Goal: Information Seeking & Learning: Learn about a topic

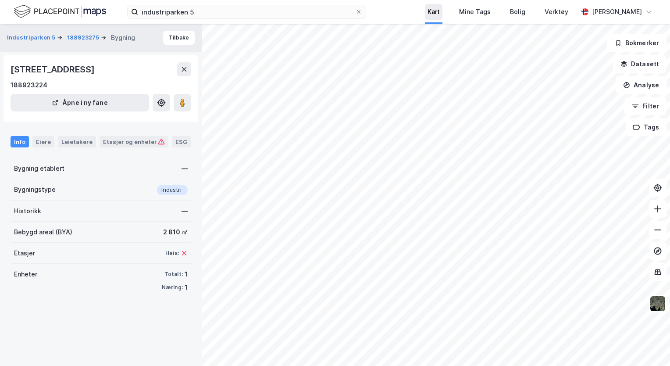
click at [442, 14] on div "Kart" at bounding box center [434, 12] width 18 height 16
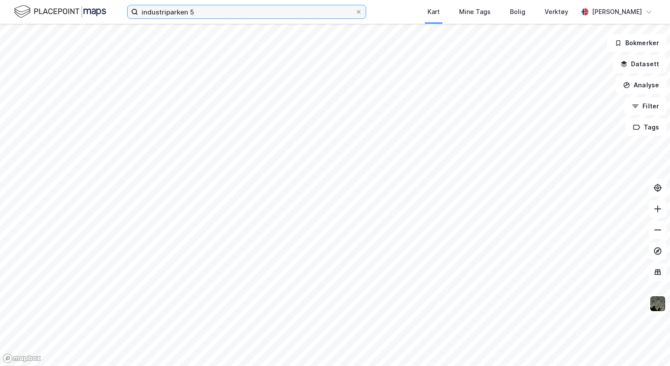
click at [214, 11] on input "industriparken 5" at bounding box center [246, 11] width 217 height 13
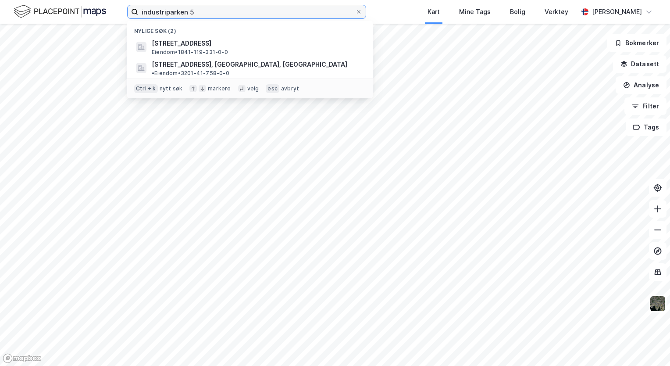
drag, startPoint x: 213, startPoint y: 10, endPoint x: 100, endPoint y: 0, distance: 113.0
click at [100, 0] on div "industriparken 5 Nylige søk (2) Industriparken 5, 8230, SULITJELMA, FAUSKE Eien…" at bounding box center [335, 12] width 670 height 24
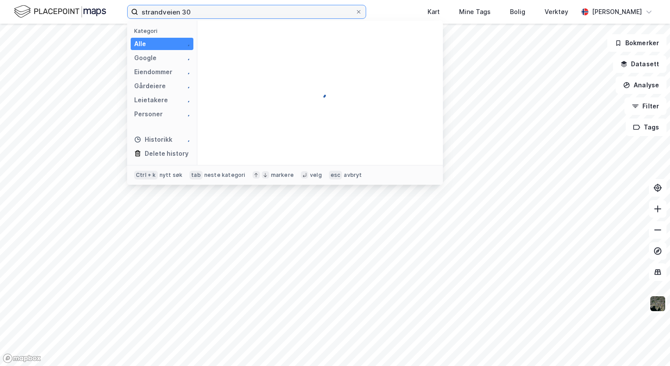
type input "strandveien 30"
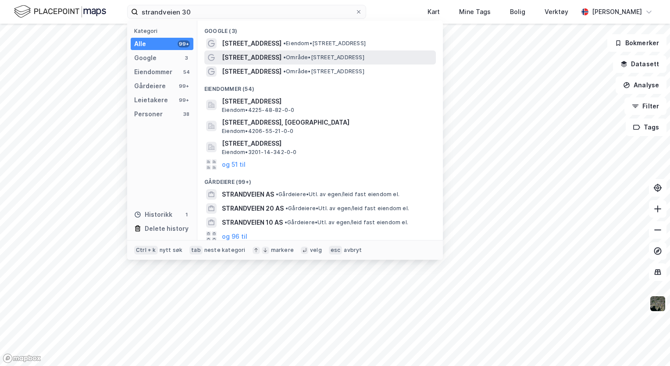
click at [257, 57] on span "[STREET_ADDRESS]" at bounding box center [252, 57] width 60 height 11
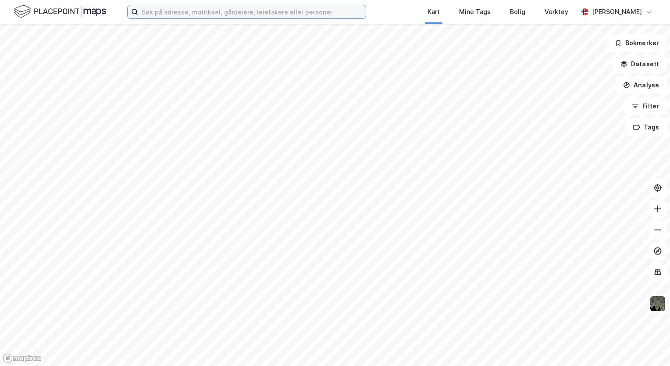
click at [166, 12] on input at bounding box center [252, 11] width 228 height 13
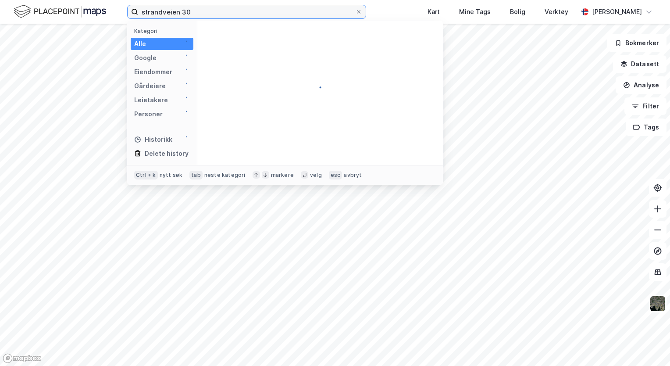
type input "strandveien 30"
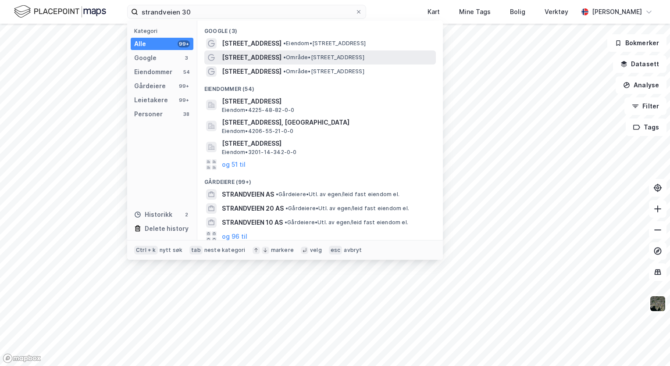
click at [268, 58] on div "[STREET_ADDRESS] • Område • [STREET_ADDRESS]" at bounding box center [328, 57] width 212 height 11
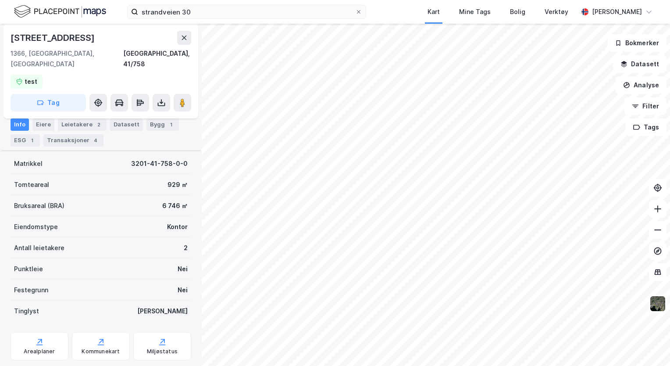
scroll to position [125, 0]
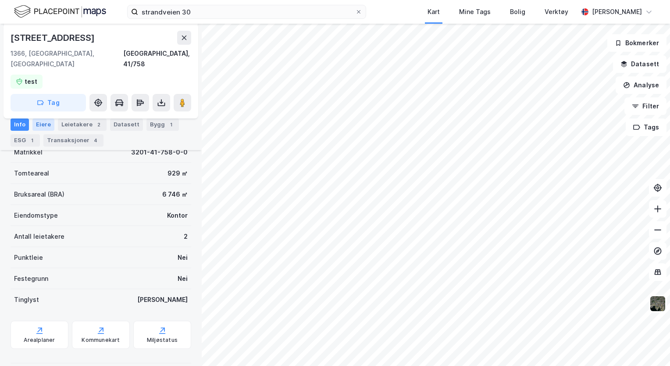
click at [42, 126] on div "Eiere" at bounding box center [43, 124] width 22 height 12
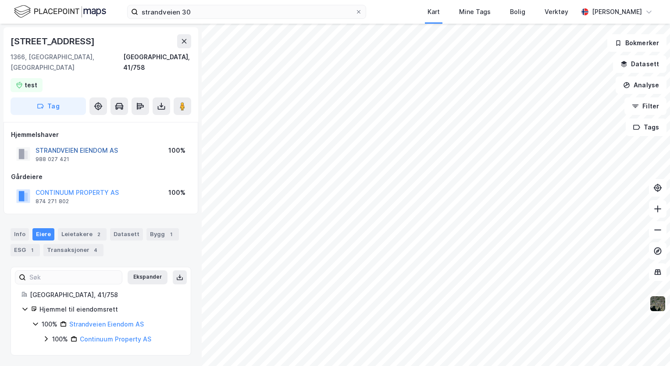
click at [0, 0] on button "STRANDVEIEN EIENDOM AS" at bounding box center [0, 0] width 0 height 0
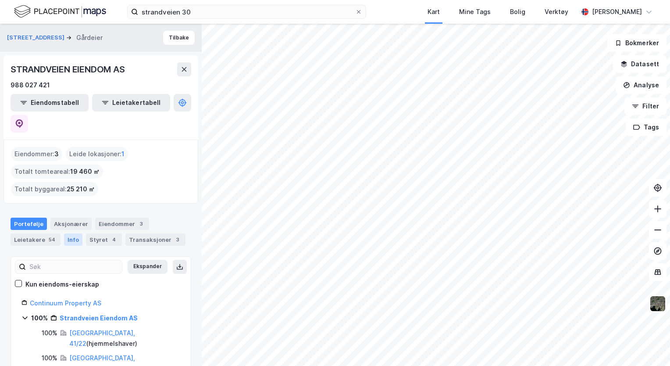
click at [65, 233] on div "Info" at bounding box center [73, 239] width 18 height 12
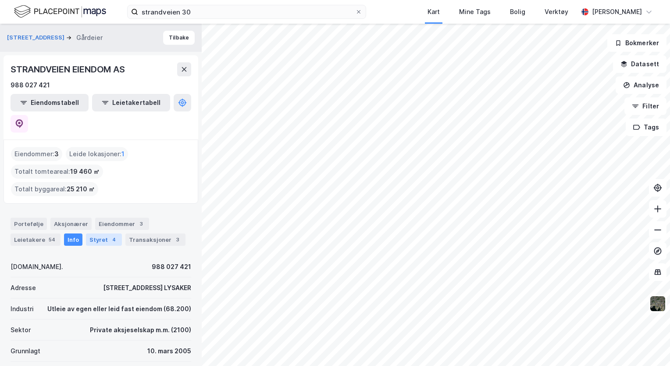
click at [94, 233] on div "Styret 4" at bounding box center [104, 239] width 36 height 12
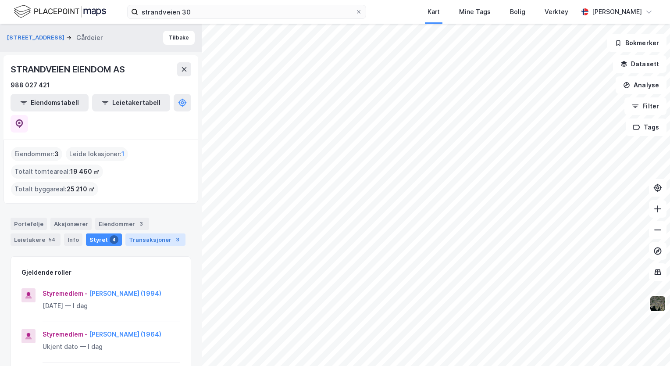
click at [135, 233] on div "Transaksjoner 3" at bounding box center [155, 239] width 60 height 12
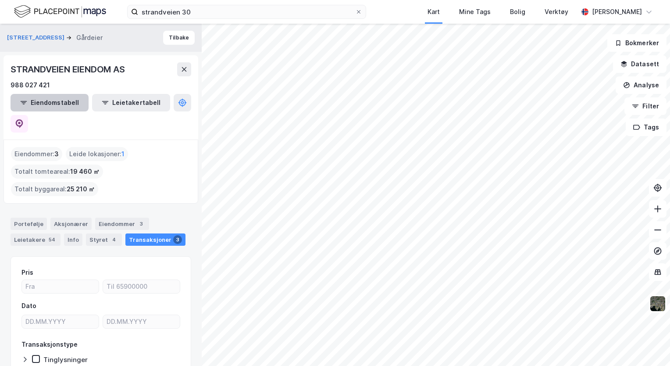
click at [50, 102] on button "Eiendomstabell" at bounding box center [50, 103] width 78 height 18
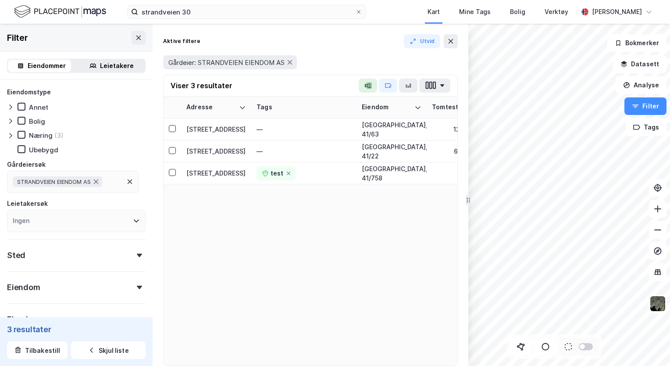
click at [103, 66] on div "Leietakere" at bounding box center [117, 65] width 34 height 11
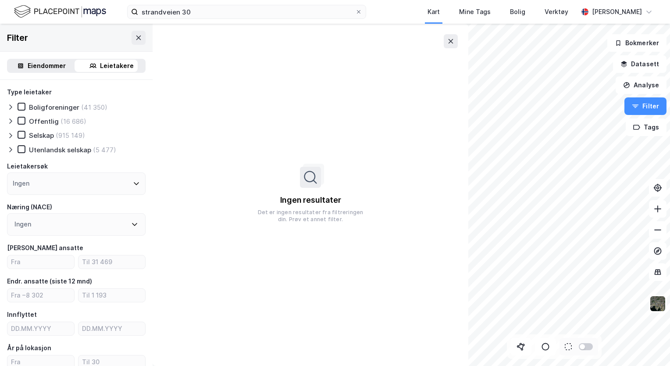
click at [43, 65] on div "Eiendommer" at bounding box center [47, 65] width 38 height 11
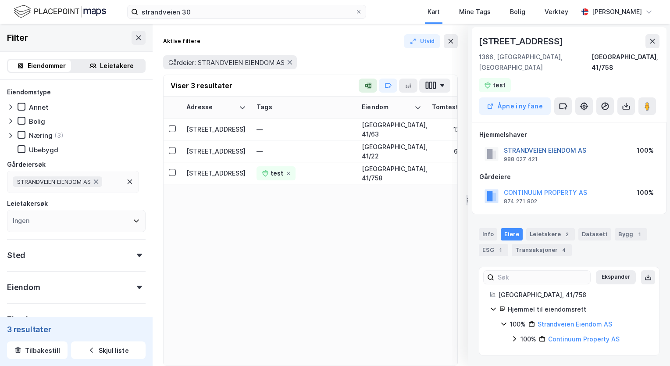
click at [0, 0] on button "STRANDVEIEN EIENDOM AS" at bounding box center [0, 0] width 0 height 0
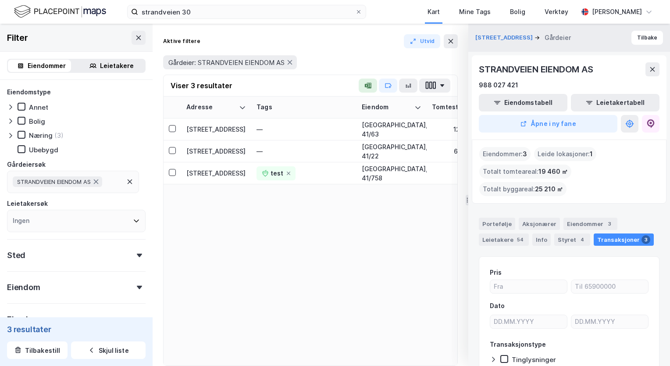
click at [201, 239] on div "Adresse Tags Eiendom Tomtestr. BRA BRA % BYA BYA % Leietakere Ansatte Eiendomst…" at bounding box center [311, 230] width 294 height 269
click at [203, 155] on div "[STREET_ADDRESS]" at bounding box center [216, 150] width 60 height 9
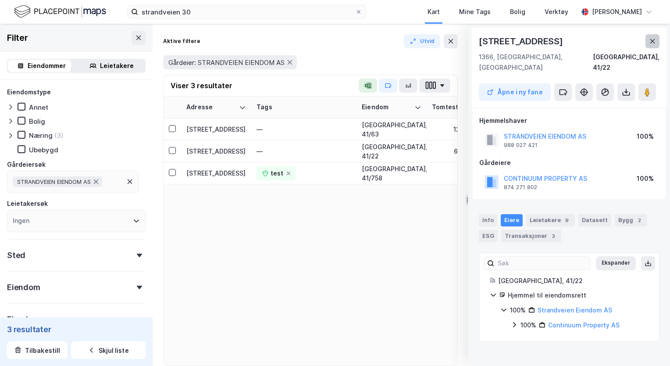
click at [651, 39] on icon at bounding box center [652, 41] width 5 height 4
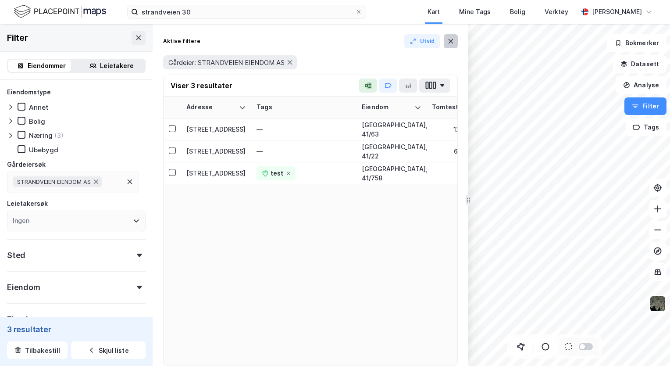
click at [448, 43] on icon at bounding box center [450, 41] width 7 height 7
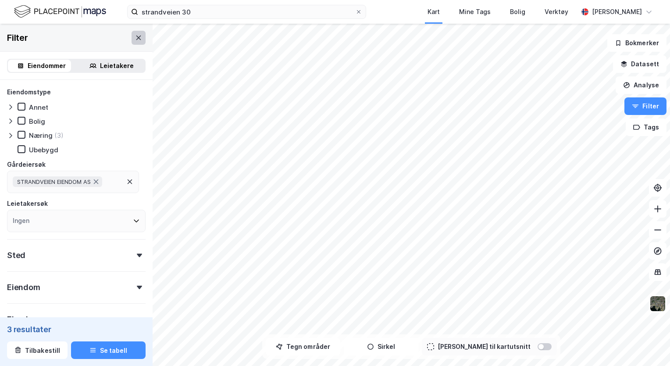
click at [135, 38] on icon at bounding box center [138, 37] width 7 height 7
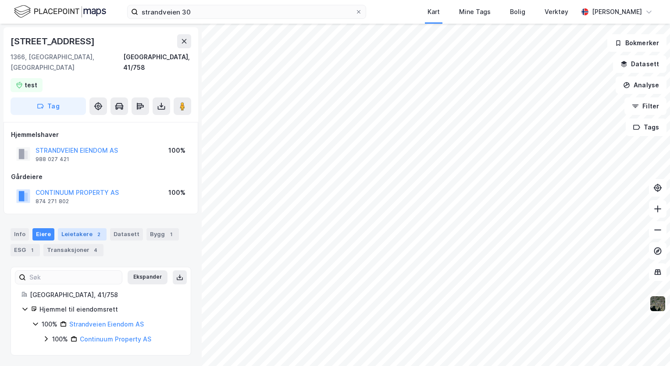
click at [79, 228] on div "Leietakere 2" at bounding box center [82, 234] width 49 height 12
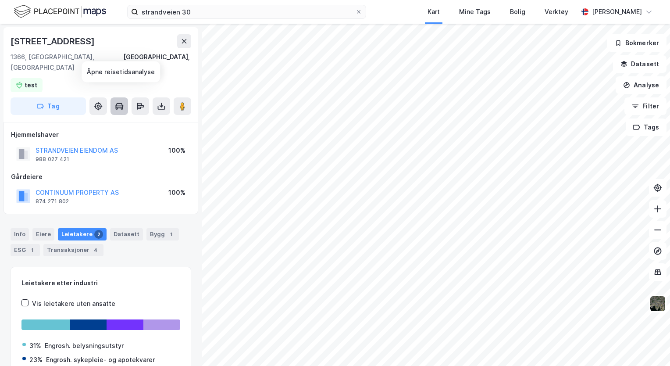
click at [119, 105] on icon at bounding box center [119, 105] width 8 height 1
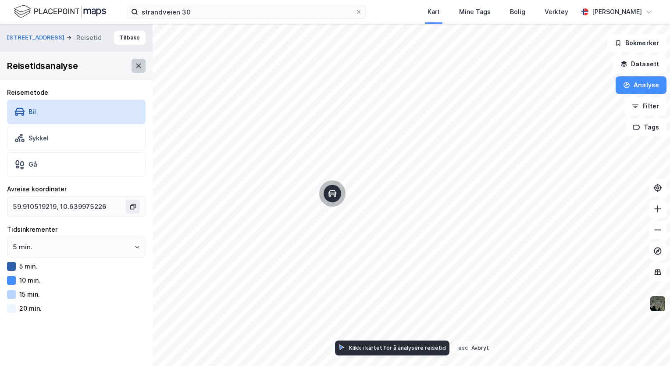
click at [136, 67] on icon at bounding box center [138, 66] width 5 height 4
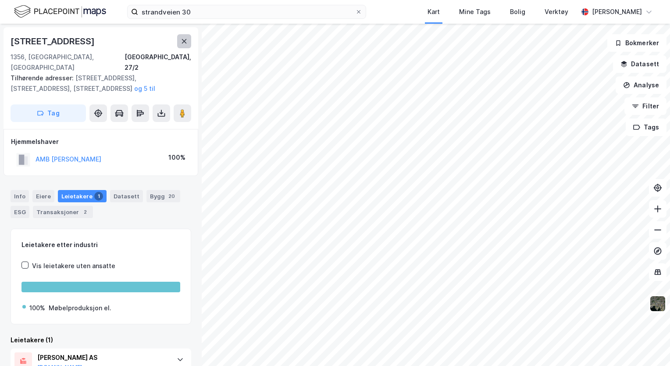
click at [184, 45] on button at bounding box center [184, 41] width 14 height 14
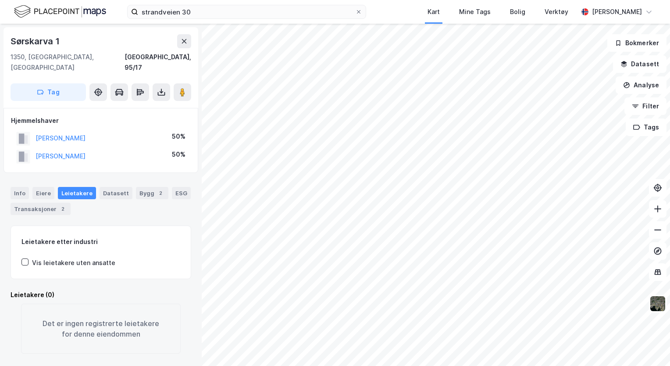
click at [36, 176] on div "Info [PERSON_NAME] Datasett Bygg 2 ESG Transaksjoner 2" at bounding box center [101, 197] width 202 height 42
click at [43, 187] on div "Eiere" at bounding box center [43, 193] width 22 height 12
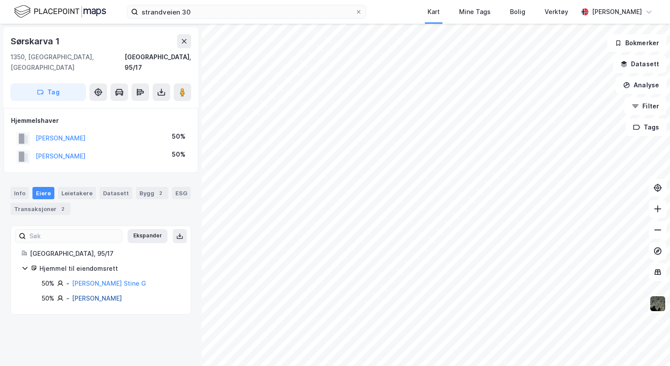
click at [96, 294] on link "[PERSON_NAME]" at bounding box center [97, 297] width 50 height 7
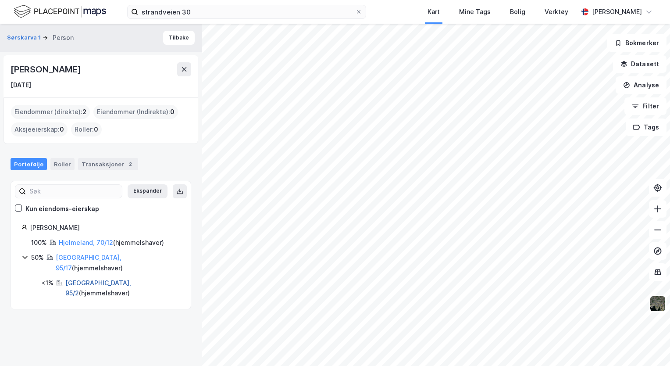
click at [77, 279] on link "[GEOGRAPHIC_DATA], 95/2" at bounding box center [98, 288] width 66 height 18
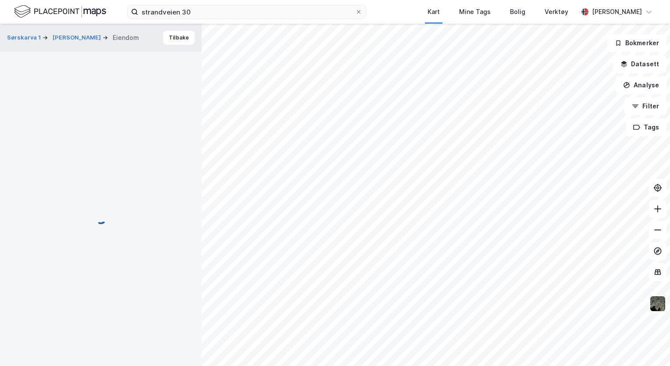
scroll to position [4, 0]
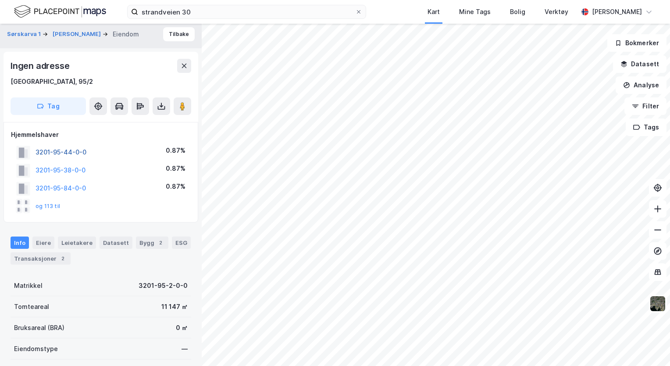
click at [0, 0] on button "3201-95-44-0-0" at bounding box center [0, 0] width 0 height 0
click at [0, 0] on button "og 113 til" at bounding box center [0, 0] width 0 height 0
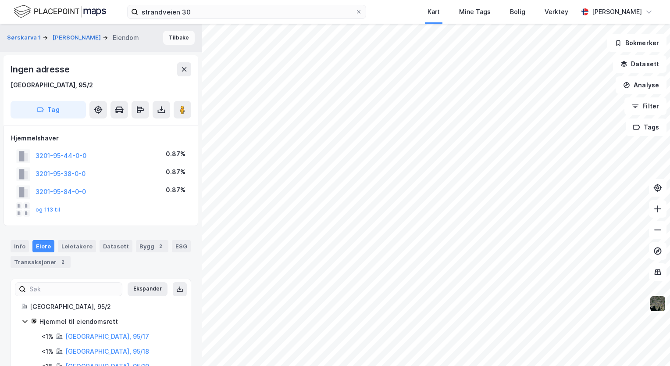
click at [176, 38] on button "Tilbake" at bounding box center [179, 38] width 32 height 14
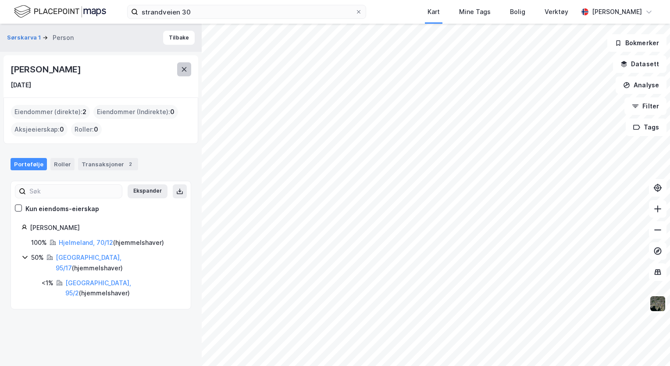
click at [183, 69] on icon at bounding box center [184, 69] width 5 height 4
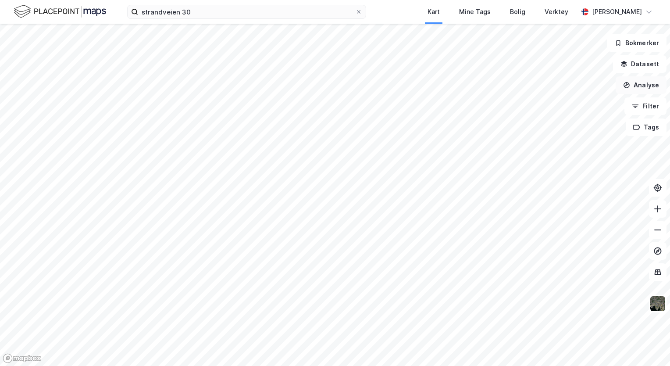
click at [650, 84] on button "Analyse" at bounding box center [641, 85] width 51 height 18
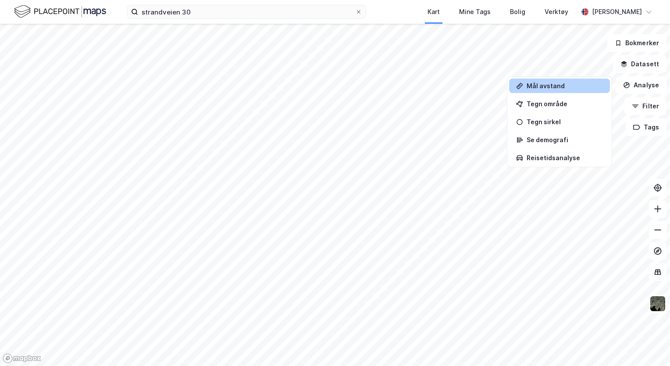
click at [532, 89] on div "Mål avstand" at bounding box center [559, 85] width 101 height 14
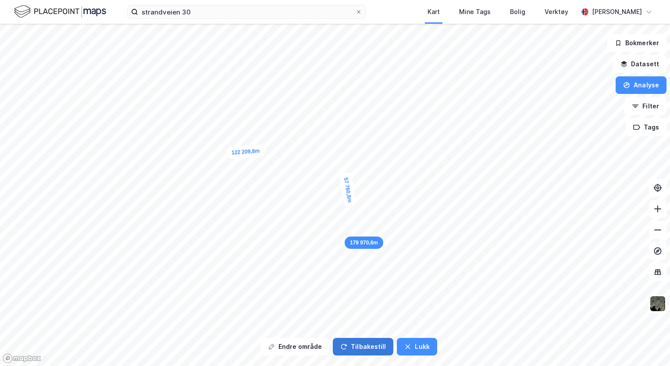
click at [352, 345] on button "Tilbakestill" at bounding box center [363, 347] width 60 height 18
click at [365, 348] on button "Tilbakestill" at bounding box center [363, 347] width 60 height 18
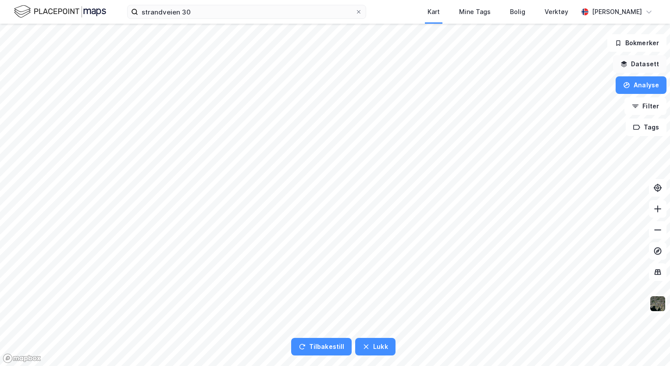
click at [640, 64] on button "Datasett" at bounding box center [639, 64] width 53 height 18
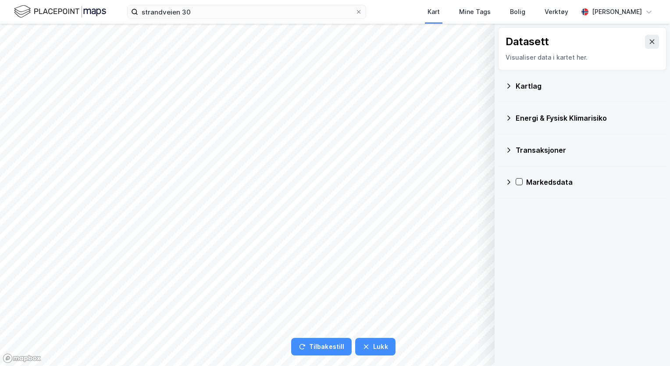
click at [528, 83] on div "Kartlag" at bounding box center [588, 86] width 144 height 11
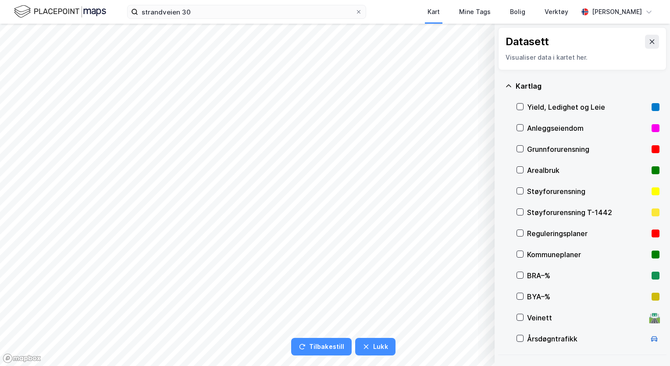
click at [533, 103] on div "Yield, Ledighet og Leie" at bounding box center [587, 107] width 121 height 11
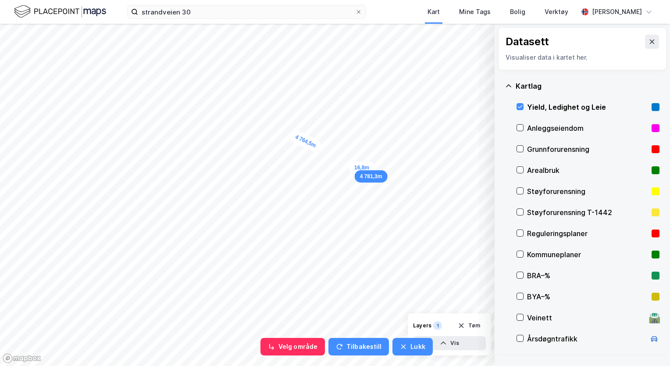
click at [363, 167] on div "16,8m" at bounding box center [361, 167] width 25 height 12
click at [408, 346] on button "Lukk" at bounding box center [412, 347] width 40 height 18
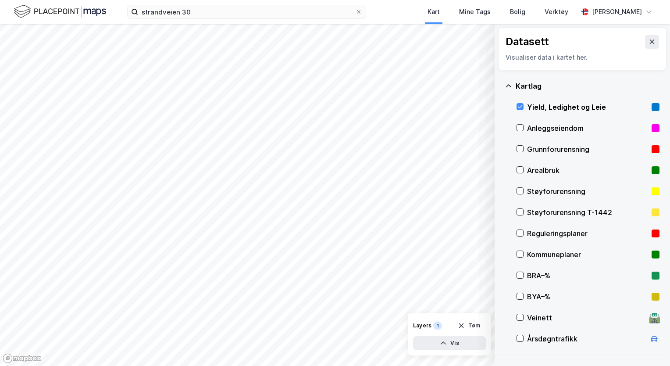
click at [538, 145] on div "Grunnforurensning" at bounding box center [587, 149] width 121 height 11
click at [518, 106] on icon at bounding box center [520, 106] width 5 height 3
click at [540, 148] on div "Grunnforurensning" at bounding box center [587, 149] width 121 height 11
click at [539, 148] on div "Grunnforurensning" at bounding box center [587, 149] width 121 height 11
click at [528, 152] on div "Grunnforurensning" at bounding box center [587, 149] width 121 height 11
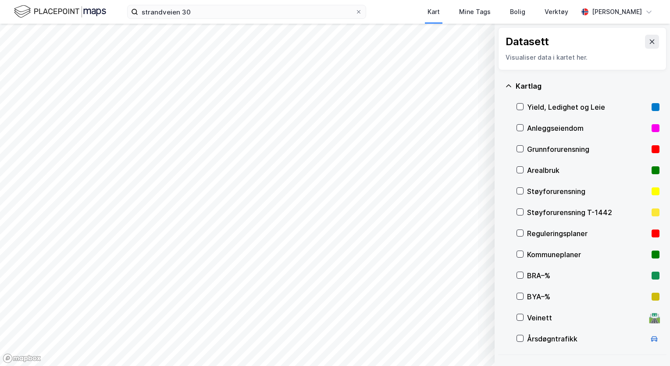
click at [534, 124] on div "Anleggseiendom" at bounding box center [587, 128] width 121 height 11
click at [217, 365] on html "strandveien 30 Kart Mine Tags Bolig Verktøy [PERSON_NAME] Datasett Visualiser d…" at bounding box center [335, 183] width 670 height 366
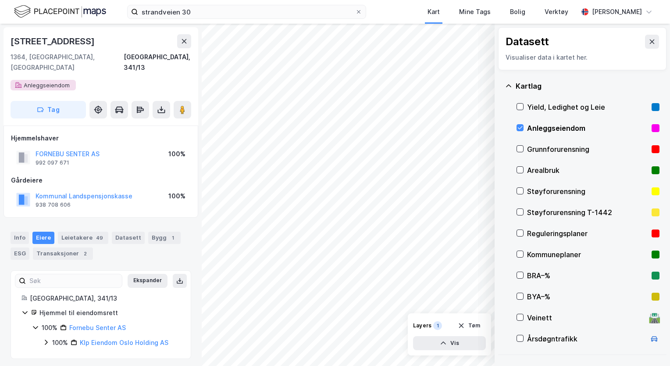
click at [560, 127] on div "Anleggseiendom" at bounding box center [587, 128] width 121 height 11
click at [540, 251] on div "Kommuneplaner" at bounding box center [587, 254] width 121 height 11
click at [650, 42] on icon at bounding box center [652, 41] width 5 height 4
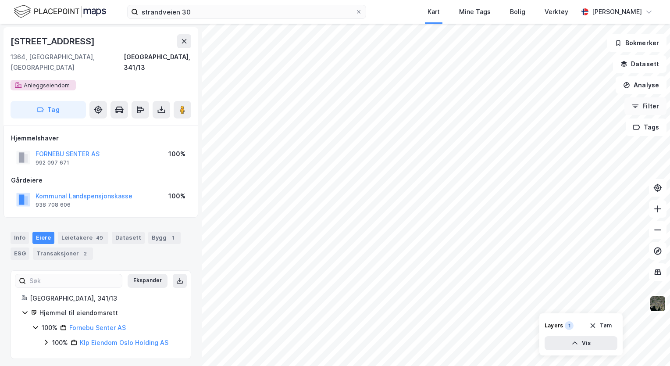
click at [651, 103] on button "Filter" at bounding box center [645, 106] width 42 height 18
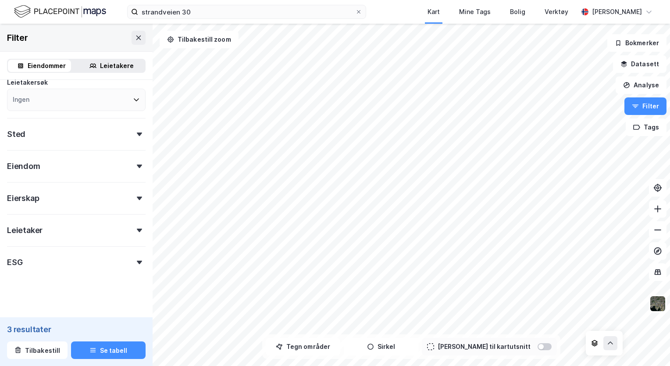
scroll to position [125, 0]
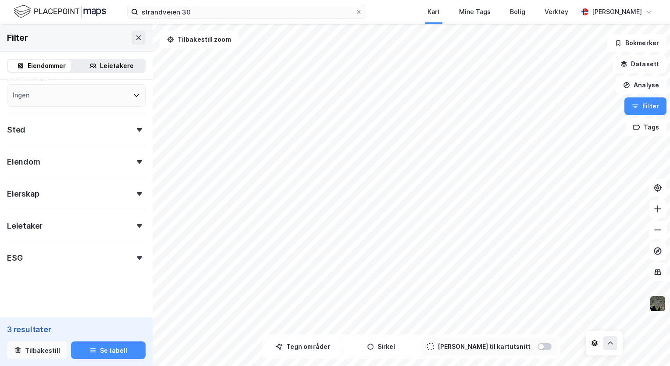
click at [42, 347] on button "Tilbakestill" at bounding box center [37, 350] width 60 height 18
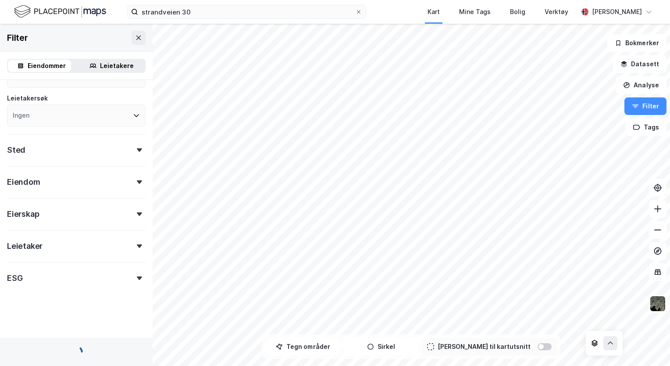
scroll to position [76, 0]
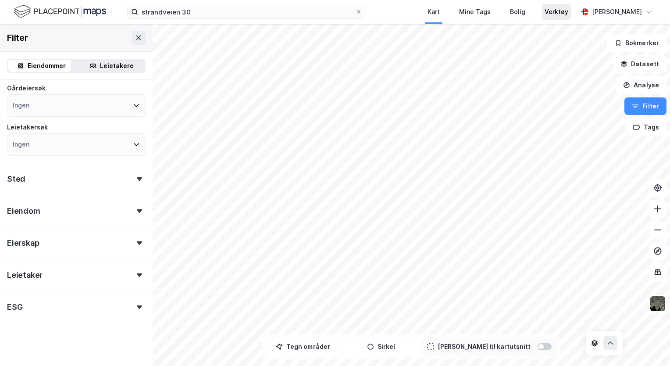
click at [544, 11] on div "Verktøy" at bounding box center [556, 12] width 24 height 11
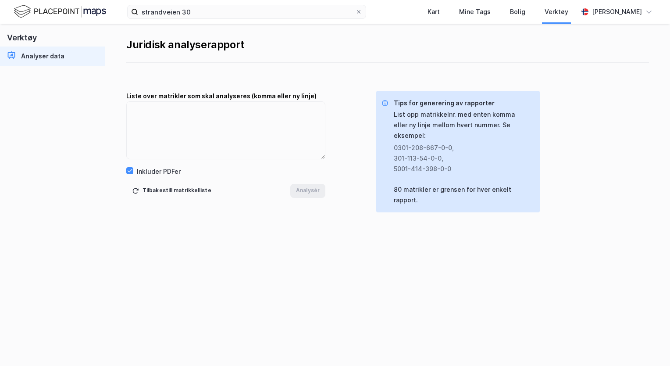
click at [54, 56] on div "Analyser data" at bounding box center [42, 56] width 43 height 11
click at [182, 192] on button "Tilbakestill matrikkelliste" at bounding box center [171, 191] width 91 height 14
click at [510, 13] on div "Bolig" at bounding box center [517, 12] width 15 height 11
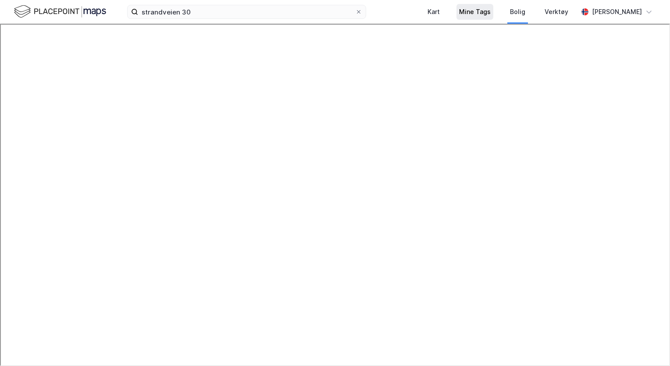
click at [482, 9] on div "Mine Tags" at bounding box center [475, 12] width 32 height 11
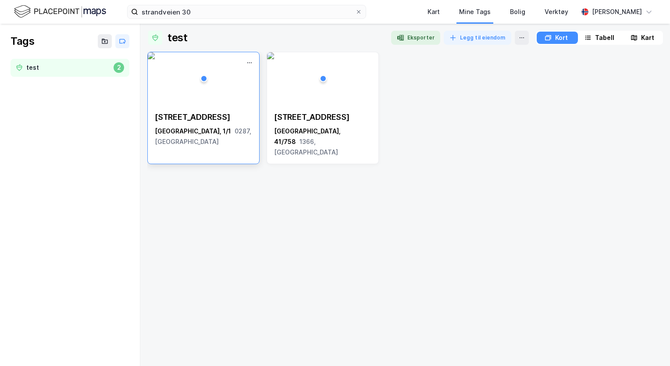
click at [155, 59] on img at bounding box center [151, 55] width 7 height 7
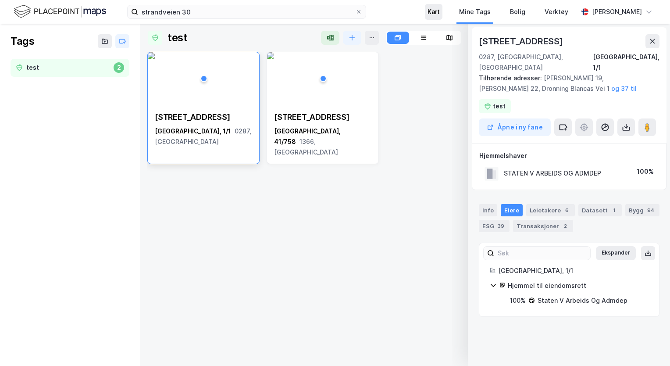
click at [438, 13] on div "Kart" at bounding box center [433, 12] width 12 height 11
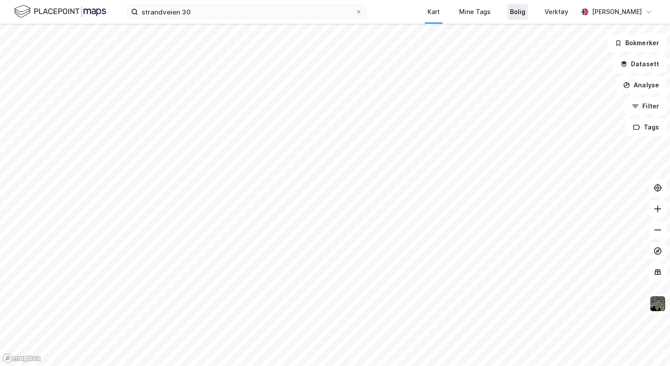
click at [516, 11] on div "Bolig" at bounding box center [517, 12] width 15 height 11
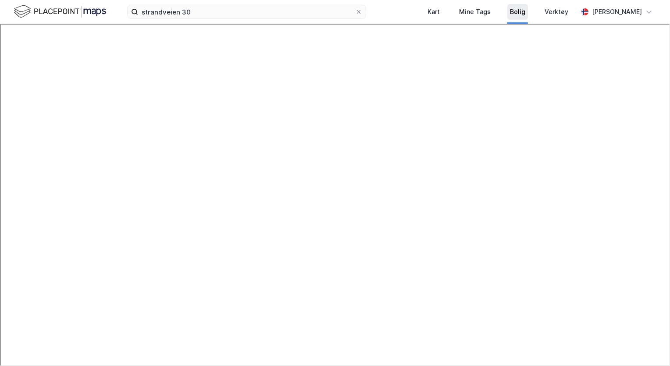
click at [514, 8] on div "Bolig" at bounding box center [517, 12] width 15 height 11
click at [471, 15] on div "Mine Tags" at bounding box center [475, 12] width 32 height 11
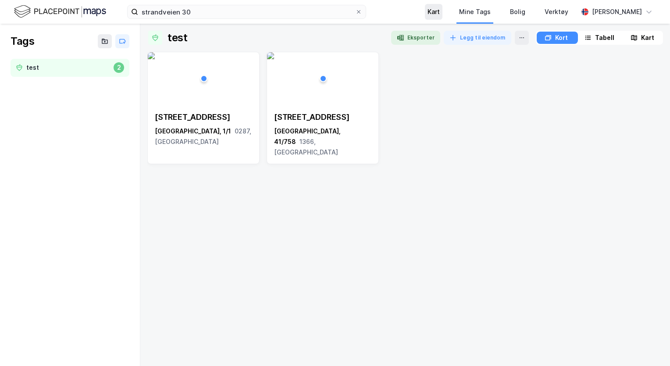
click at [435, 16] on div "Kart" at bounding box center [433, 12] width 12 height 11
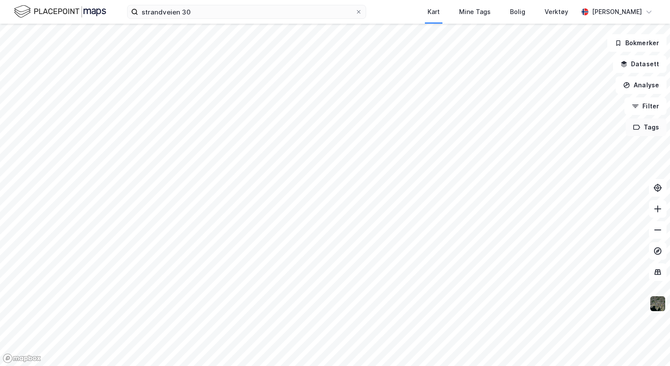
click at [645, 128] on button "Tags" at bounding box center [646, 127] width 41 height 18
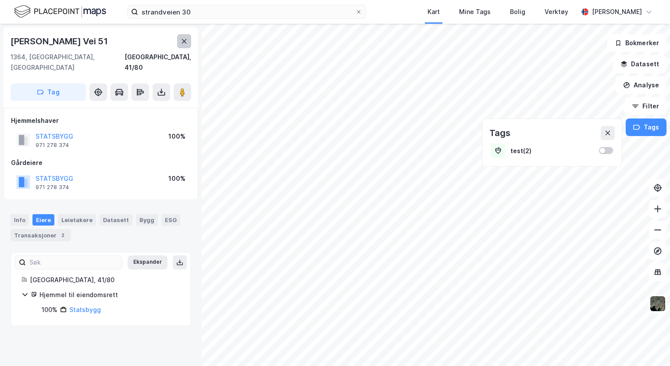
click at [188, 43] on button at bounding box center [184, 41] width 14 height 14
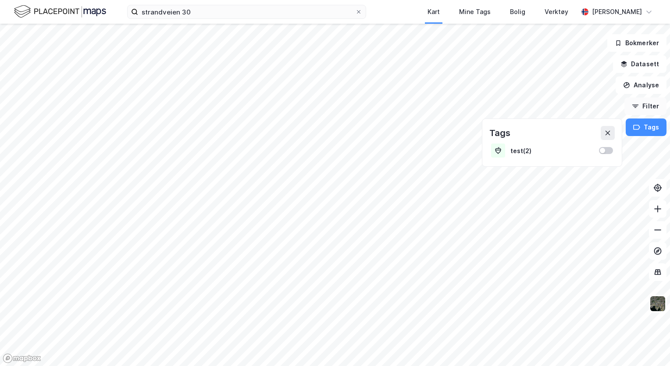
click at [647, 107] on button "Filter" at bounding box center [645, 106] width 42 height 18
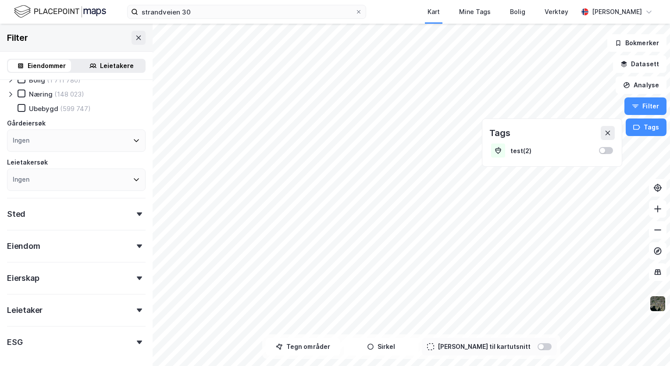
scroll to position [76, 0]
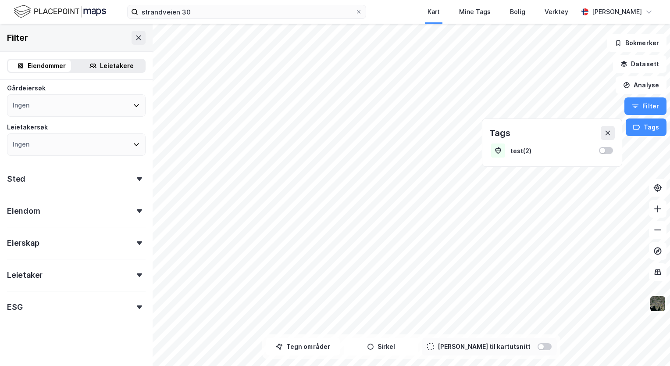
click at [109, 66] on div "Leietakere" at bounding box center [117, 65] width 34 height 11
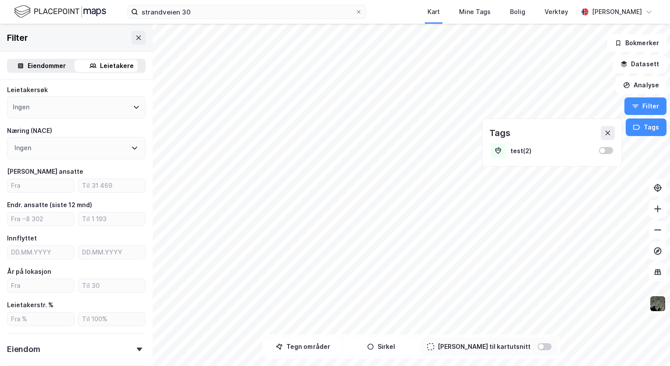
click at [38, 101] on div "Ingen" at bounding box center [76, 107] width 139 height 22
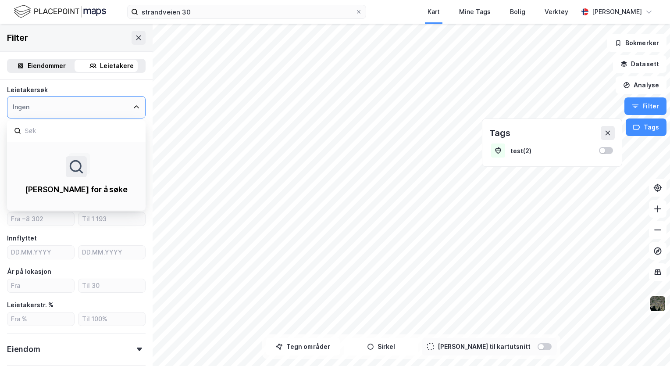
click at [38, 101] on div "Ingen" at bounding box center [76, 107] width 139 height 22
click at [133, 106] on icon at bounding box center [136, 106] width 7 height 7
click at [125, 85] on div "Leietakersøk" at bounding box center [76, 90] width 139 height 11
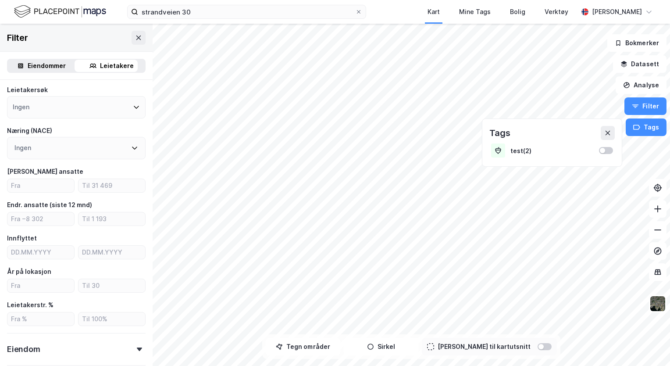
click at [75, 148] on div "Ingen" at bounding box center [76, 148] width 139 height 22
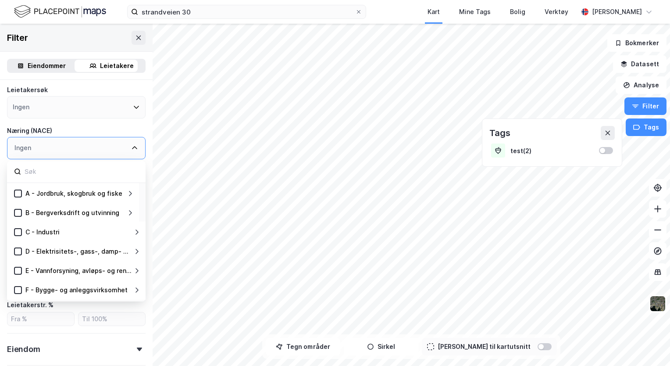
click at [127, 142] on div "Ingen" at bounding box center [76, 148] width 139 height 22
click at [131, 149] on icon at bounding box center [134, 147] width 7 height 7
click at [131, 146] on icon at bounding box center [134, 147] width 7 height 7
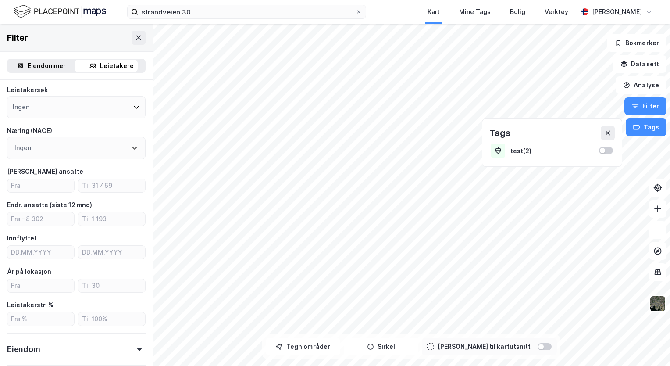
click at [123, 122] on div "Type leietaker Boligforeninger (41 350) Offentlig (16 686) Selskap (915 149) Ut…" at bounding box center [76, 216] width 139 height 411
click at [42, 189] on input "number" at bounding box center [40, 185] width 67 height 13
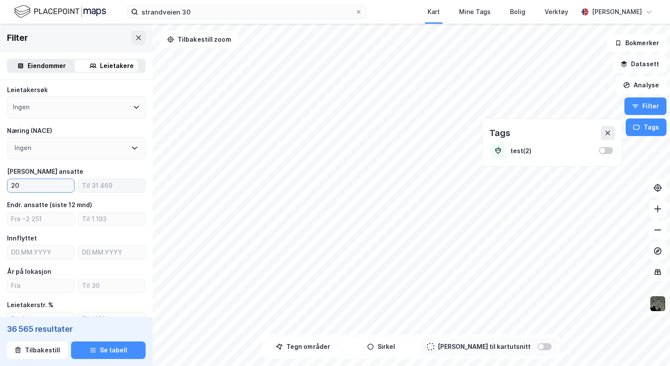
type input "20"
click at [112, 188] on input "number" at bounding box center [111, 185] width 67 height 13
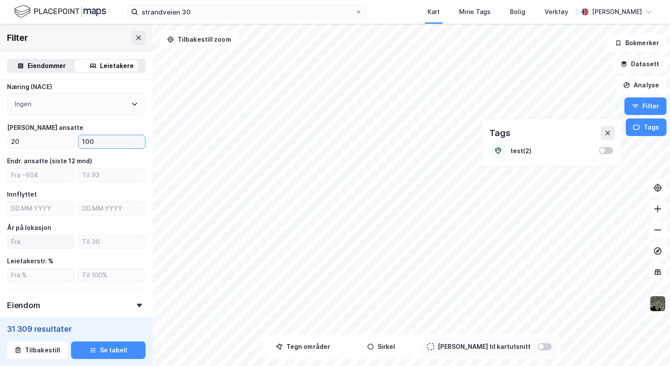
type input "100"
click at [50, 243] on input "number" at bounding box center [40, 241] width 67 height 13
type input "5"
click at [87, 239] on input "number" at bounding box center [111, 241] width 67 height 13
type input "20"
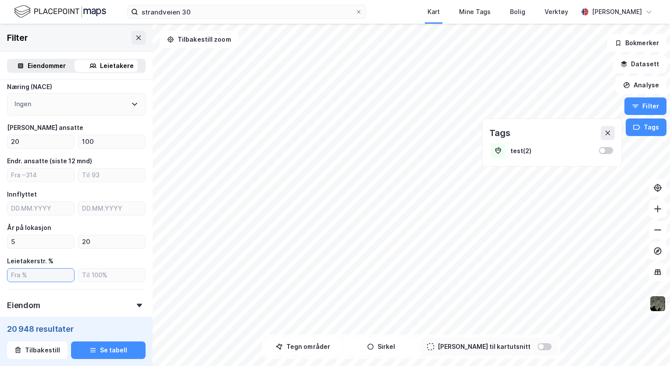
click at [43, 271] on input "number" at bounding box center [40, 274] width 67 height 13
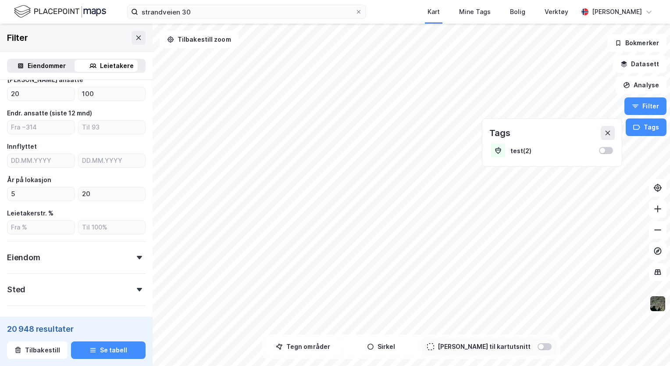
scroll to position [208, 0]
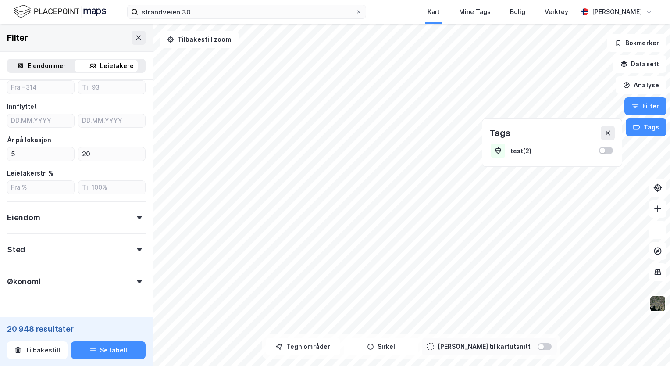
click at [84, 220] on div "Eiendom" at bounding box center [76, 213] width 139 height 25
click at [25, 256] on div "Annet (403)" at bounding box center [43, 253] width 50 height 9
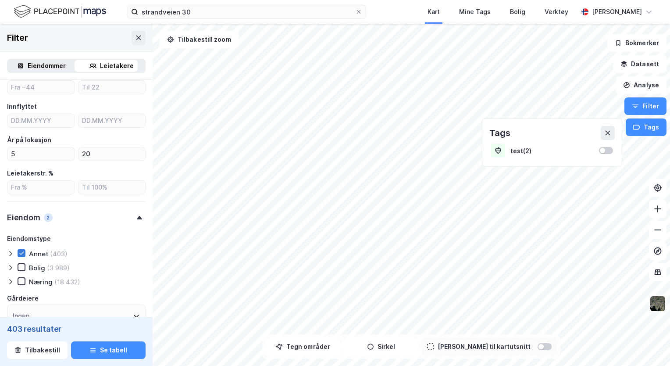
click at [23, 254] on icon at bounding box center [21, 253] width 6 height 6
click at [20, 253] on icon at bounding box center [21, 253] width 6 height 6
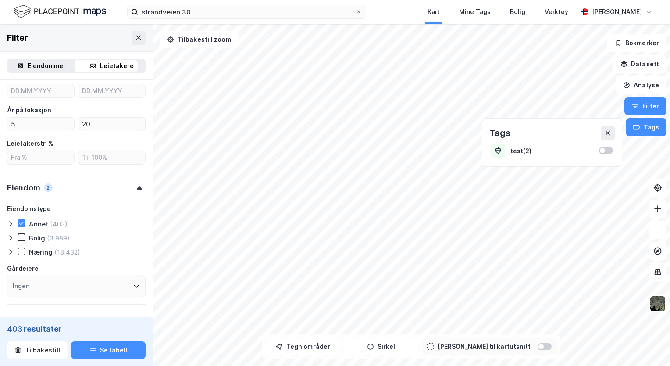
scroll to position [252, 0]
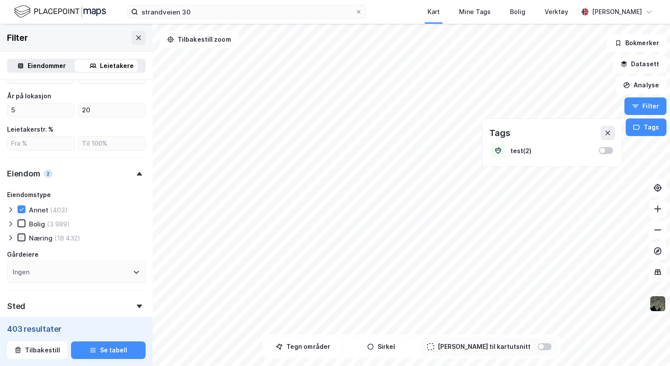
click at [24, 240] on div at bounding box center [22, 237] width 8 height 8
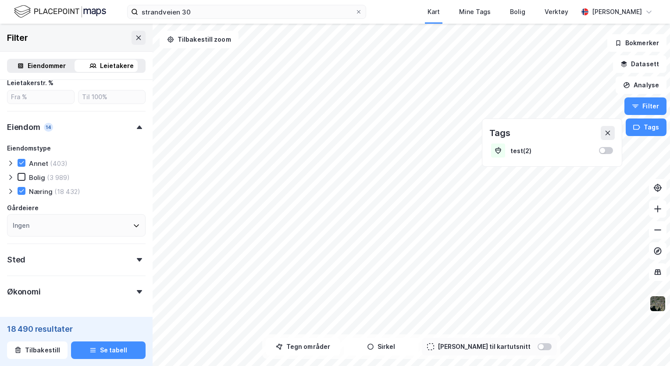
scroll to position [333, 0]
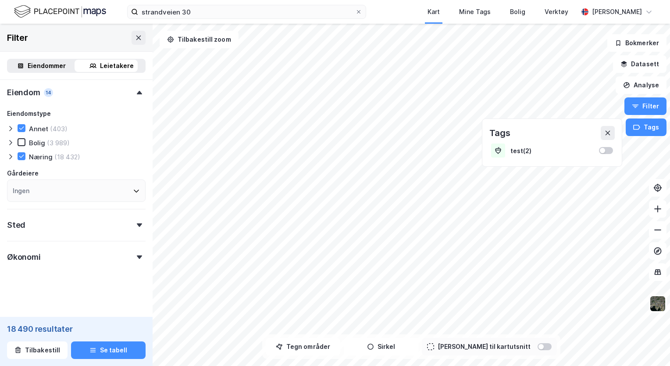
click at [69, 224] on div "Sted" at bounding box center [76, 221] width 139 height 25
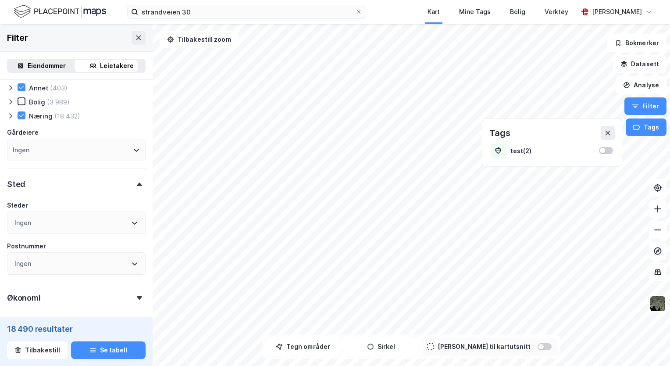
scroll to position [414, 0]
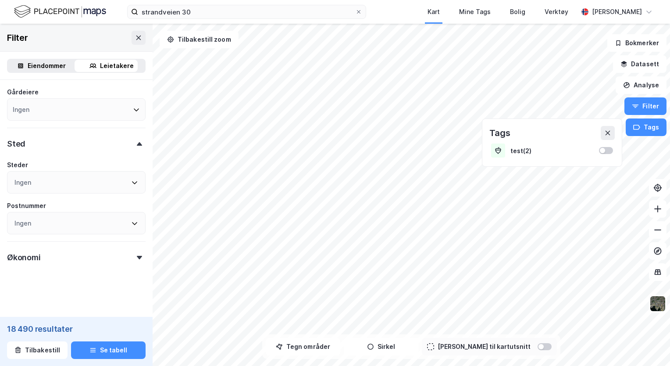
click at [63, 253] on div "Økonomi" at bounding box center [76, 253] width 139 height 25
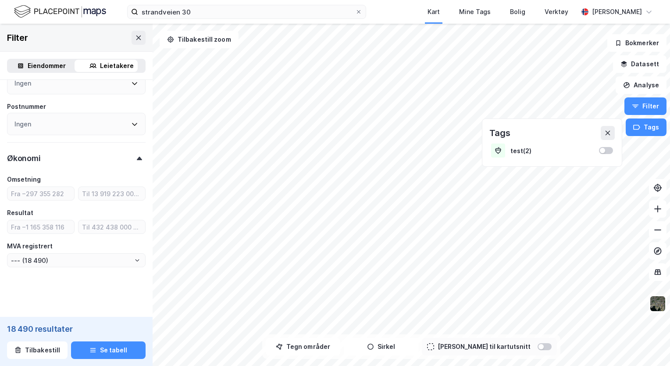
scroll to position [514, 0]
click at [33, 228] on input "number" at bounding box center [40, 225] width 67 height 13
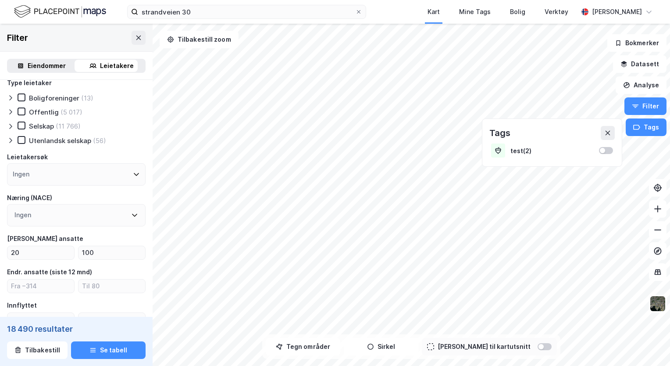
scroll to position [0, 0]
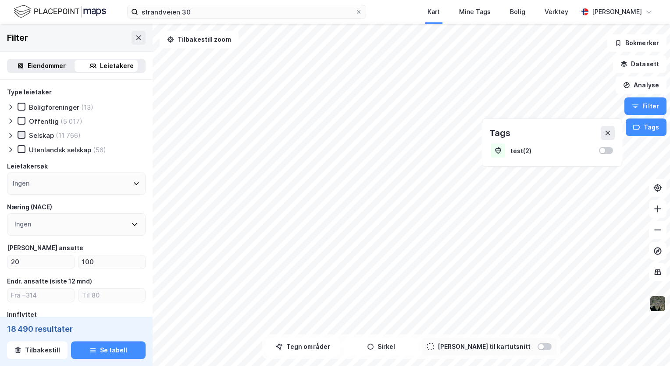
click at [23, 132] on icon at bounding box center [21, 135] width 6 height 6
click at [20, 135] on icon at bounding box center [21, 134] width 5 height 3
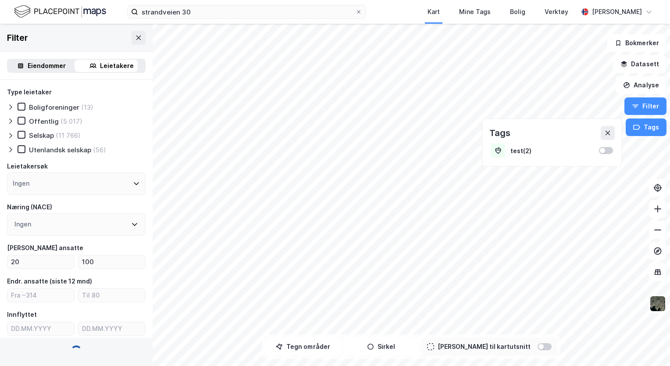
click at [22, 153] on div "Utenlandsk selskap (56)" at bounding box center [62, 149] width 89 height 9
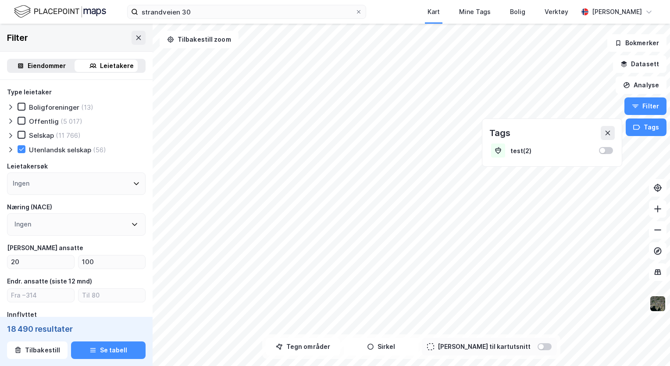
type input "--- (56)"
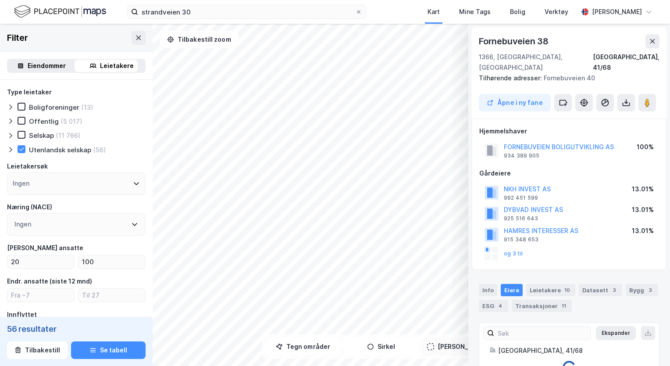
scroll to position [1, 0]
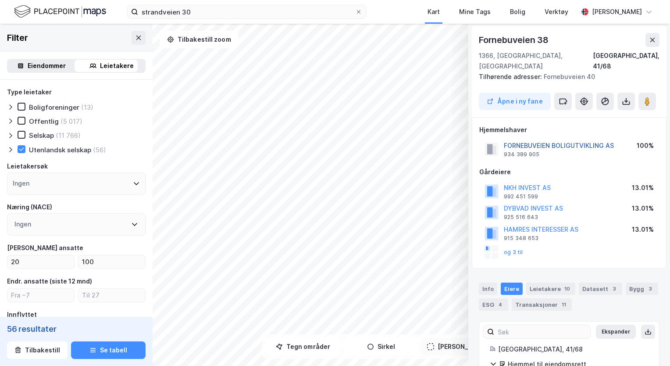
click at [0, 0] on button "FORNEBUVEIEN BOLIGUTVIKLING AS" at bounding box center [0, 0] width 0 height 0
